Goal: Task Accomplishment & Management: Use online tool/utility

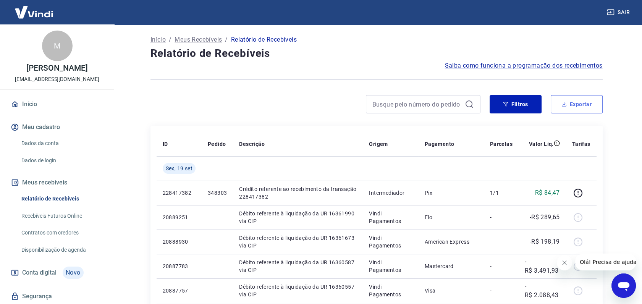
click at [575, 105] on button "Exportar" at bounding box center [577, 104] width 52 height 18
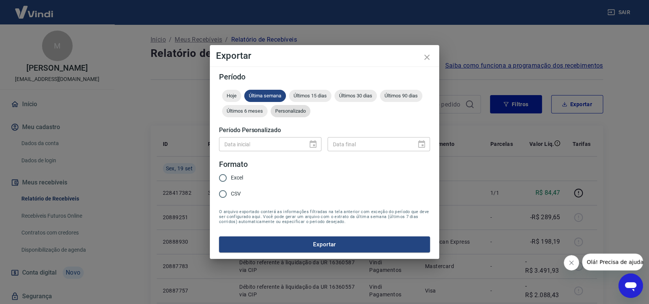
click at [285, 114] on span "Personalizado" at bounding box center [291, 111] width 40 height 6
click at [309, 144] on icon "Choose date" at bounding box center [312, 144] width 9 height 9
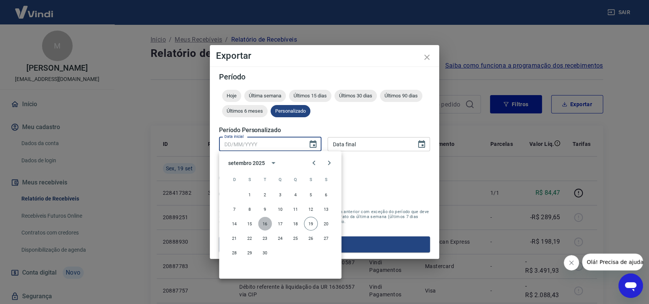
click at [261, 223] on button "16" at bounding box center [265, 224] width 14 height 14
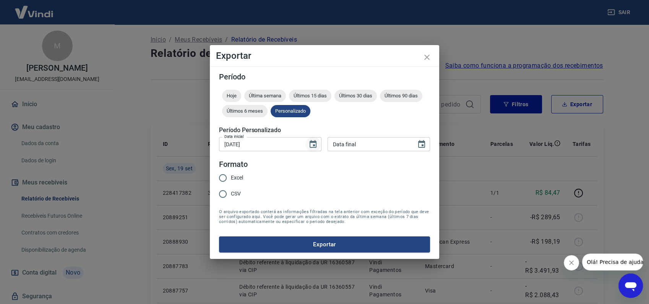
click at [306, 144] on button "Choose date, selected date is 16 de set de 2025" at bounding box center [312, 144] width 15 height 15
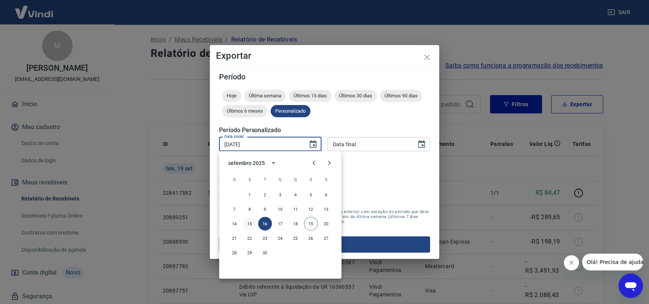
click at [244, 221] on button "15" at bounding box center [250, 224] width 14 height 14
type input "[DATE]"
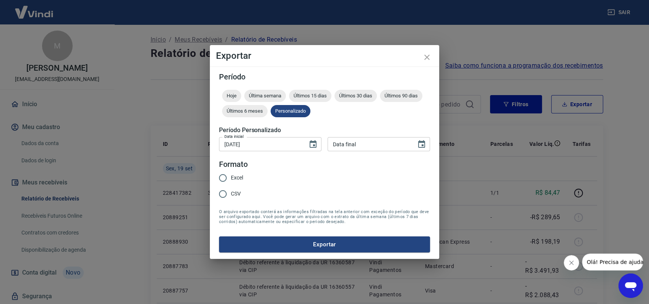
click at [413, 135] on div "Data inicial [DATE] Data inicial Data final Data final" at bounding box center [324, 143] width 211 height 19
click at [415, 140] on button "Choose date" at bounding box center [421, 144] width 15 height 15
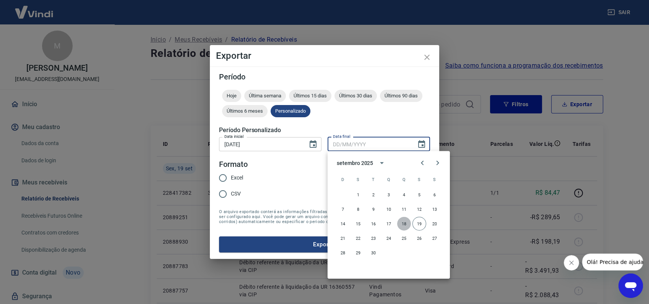
click at [407, 224] on button "18" at bounding box center [404, 224] width 14 height 14
type input "[DATE]"
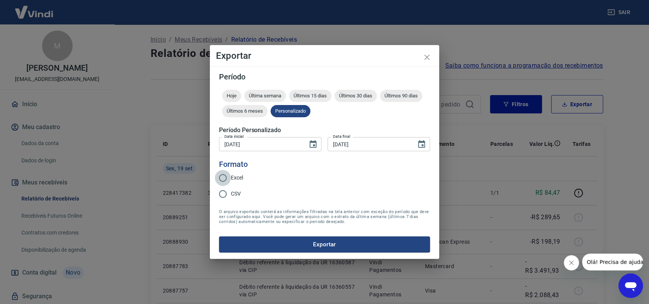
click at [227, 181] on input "Excel" at bounding box center [223, 178] width 16 height 16
radio input "true"
click at [342, 240] on button "Exportar" at bounding box center [324, 245] width 211 height 16
